Goal: Register for event/course

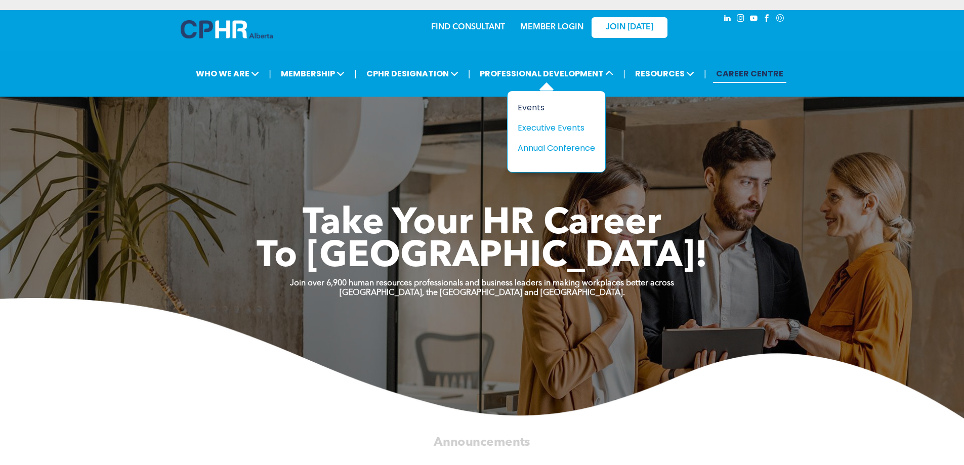
click at [532, 108] on div "Events" at bounding box center [553, 107] width 70 height 13
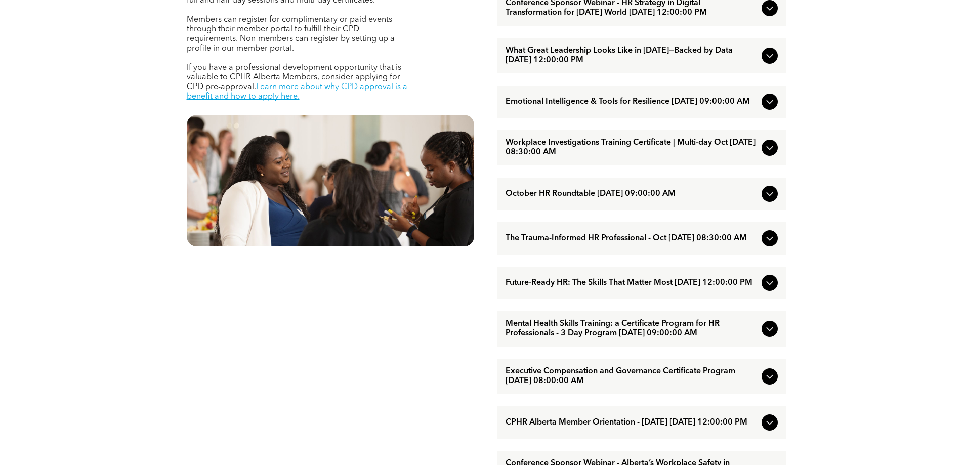
scroll to position [506, 0]
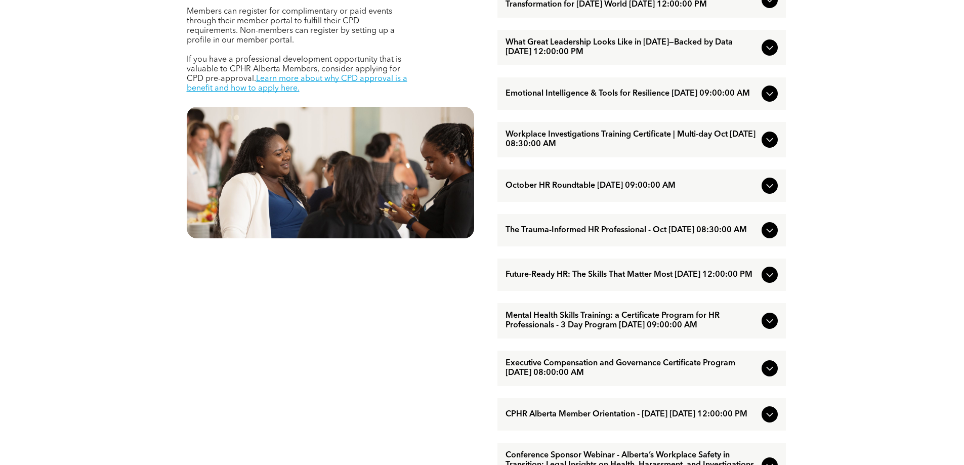
click at [770, 236] on icon at bounding box center [770, 230] width 12 height 12
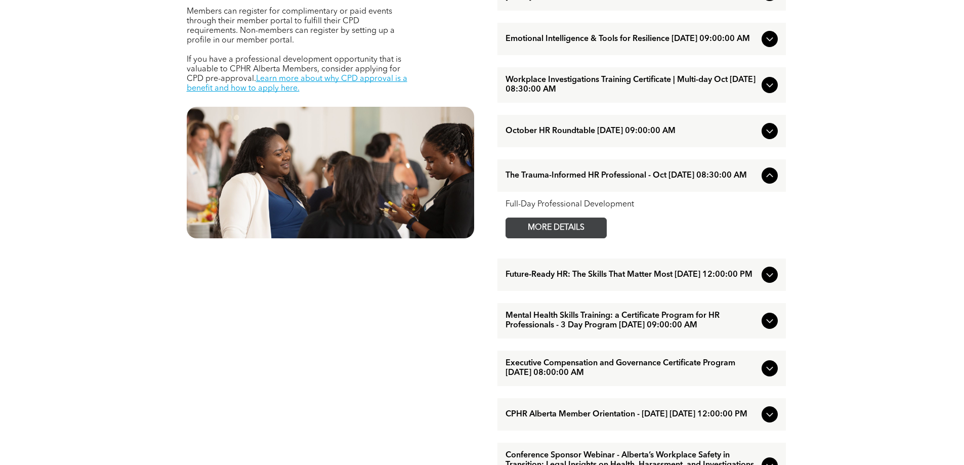
click at [553, 237] on span "MORE DETAILS" at bounding box center [556, 228] width 80 height 20
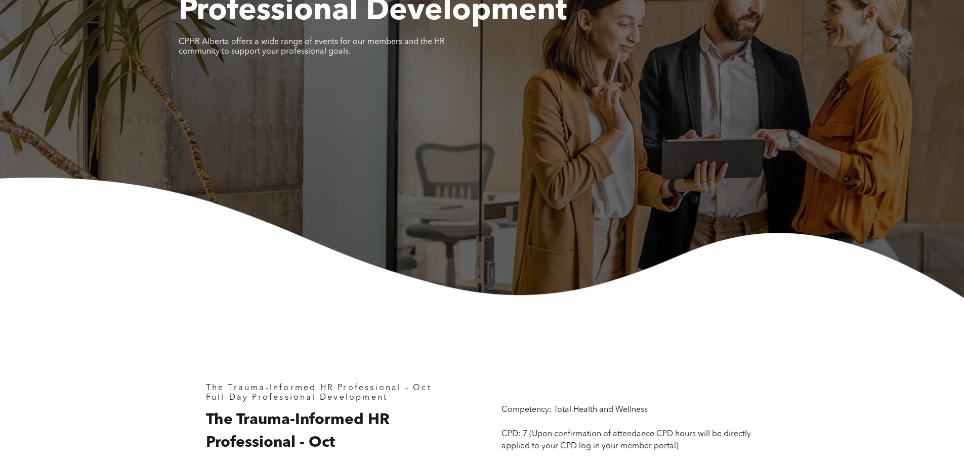
scroll to position [354, 0]
